Goal: Navigation & Orientation: Find specific page/section

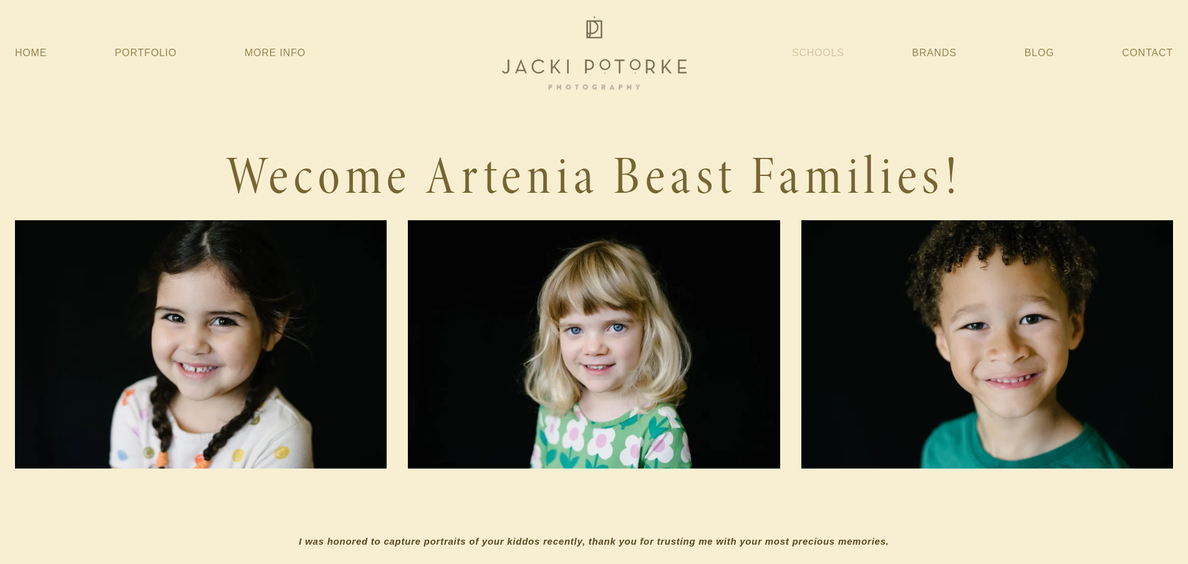
click at [826, 51] on link "Schools" at bounding box center [818, 53] width 52 height 22
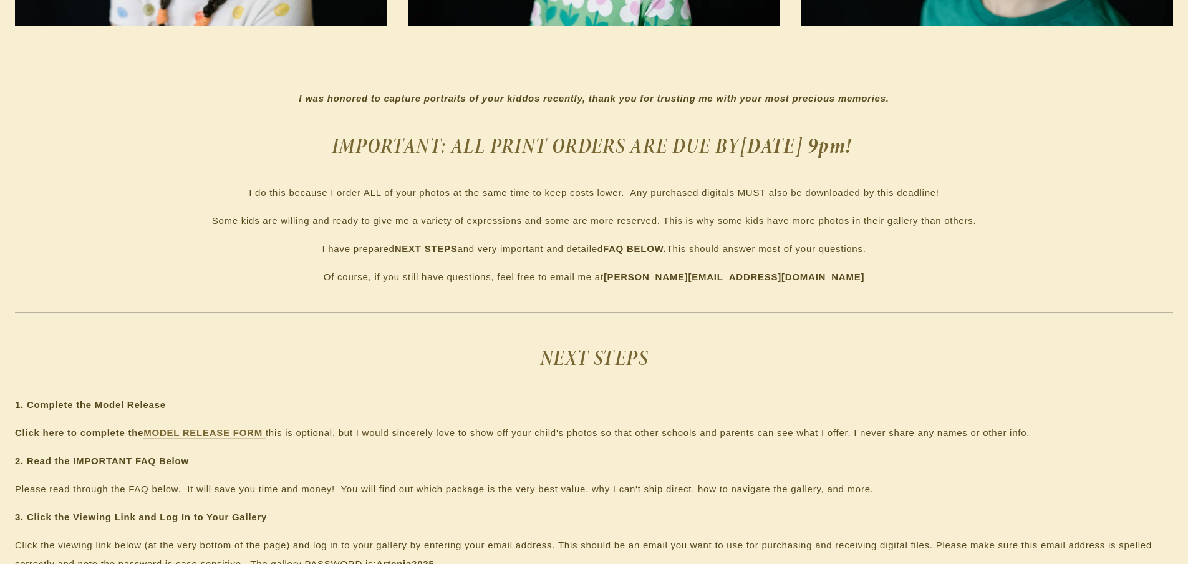
scroll to position [624, 0]
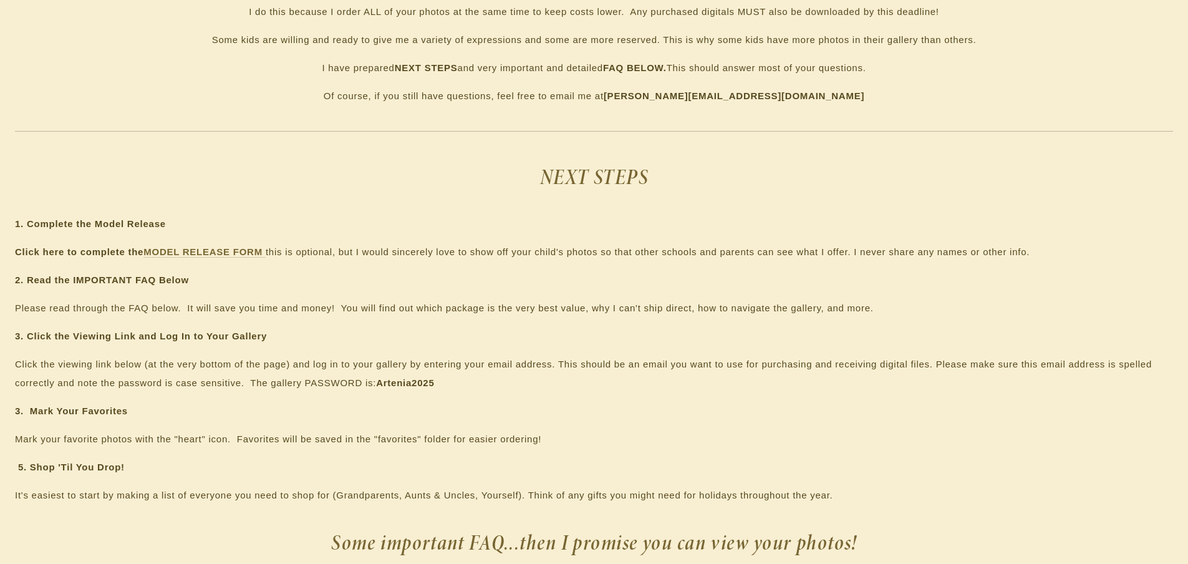
click at [417, 380] on strong "Artenia2025" at bounding box center [405, 382] width 58 height 11
copy strong "Artenia2025"
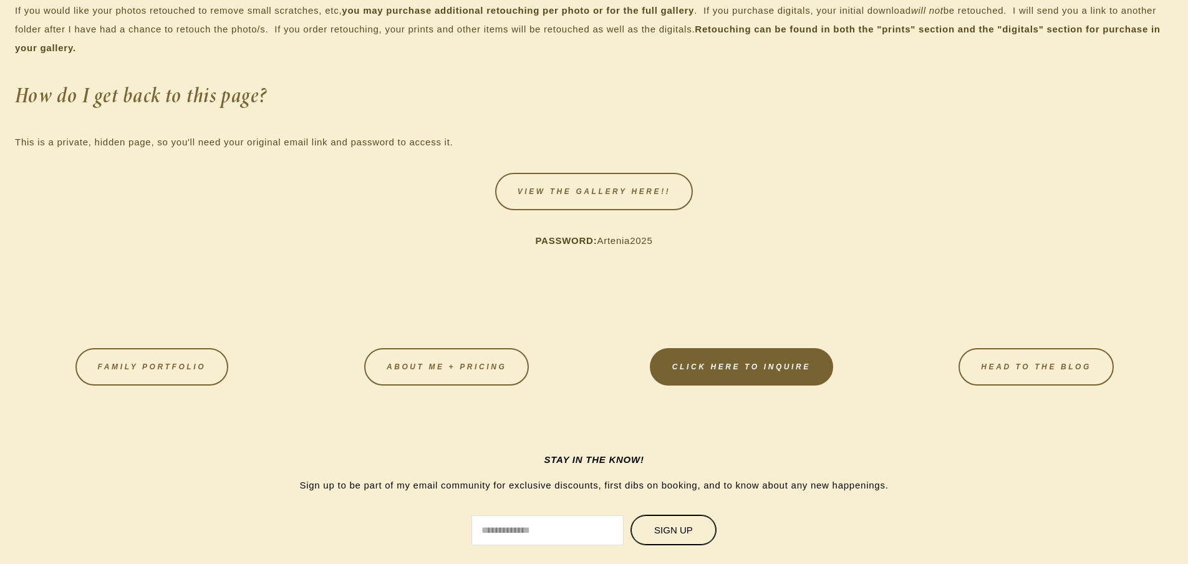
scroll to position [2233, 0]
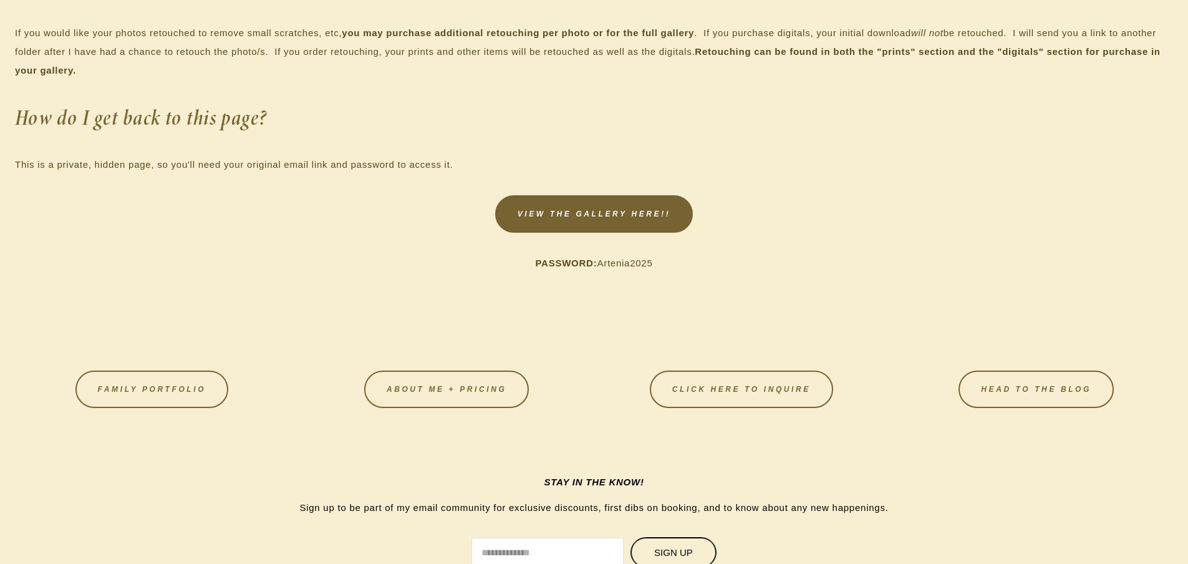
click at [613, 216] on link "VIEW THE GALLERY HERE!!" at bounding box center [594, 213] width 198 height 37
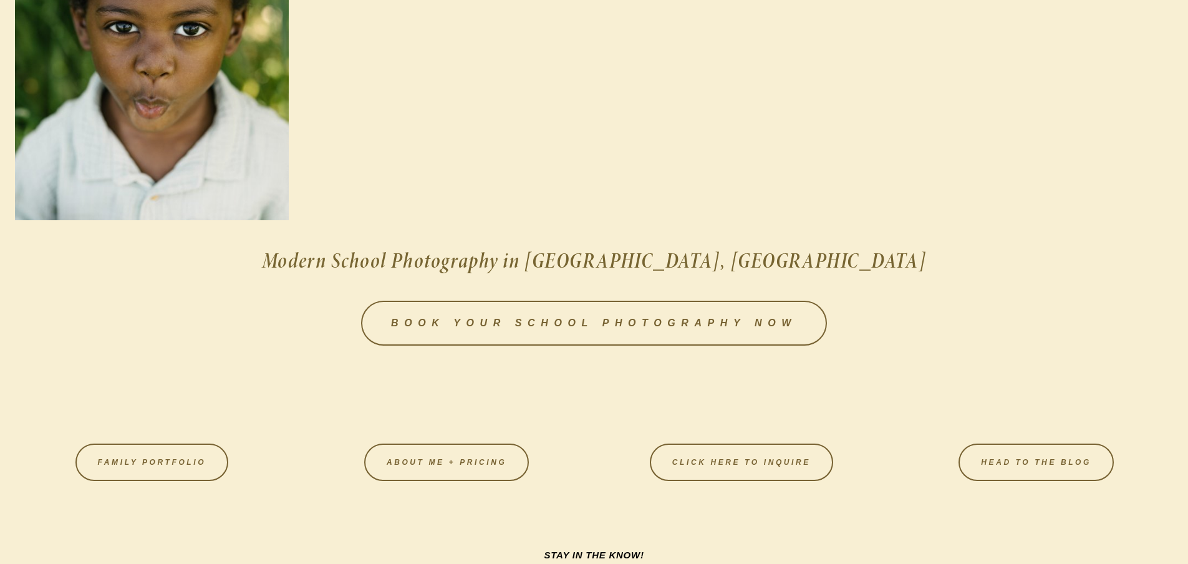
scroll to position [1808, 0]
